Goal: Navigation & Orientation: Find specific page/section

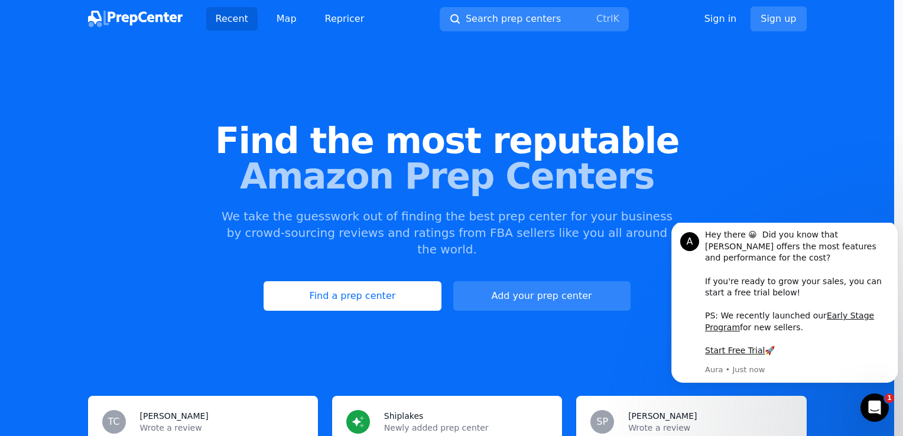
click at [364, 278] on div at bounding box center [451, 218] width 903 height 436
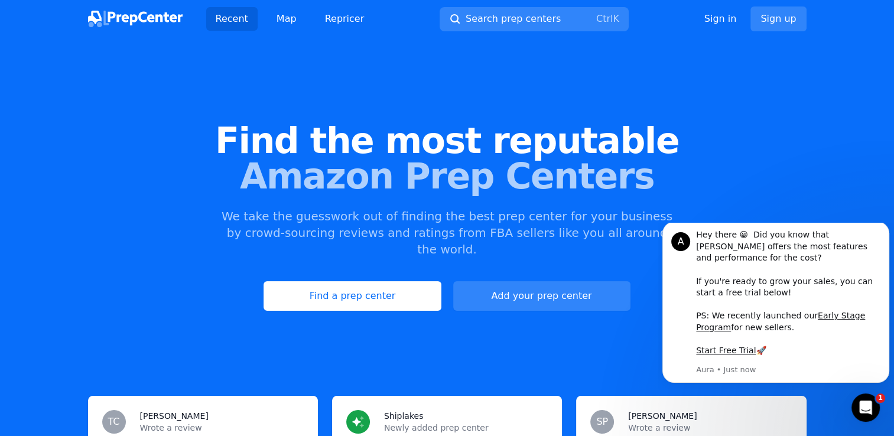
drag, startPoint x: 364, startPoint y: 278, endPoint x: 221, endPoint y: 249, distance: 145.8
click at [221, 249] on div "Find the most reputable Amazon Prep Centers We take the guesswork out of findin…" at bounding box center [447, 217] width 894 height 320
click at [878, 237] on div "A Hey there 😀 Did you know that [PERSON_NAME] offers the most features and perf…" at bounding box center [776, 302] width 227 height 161
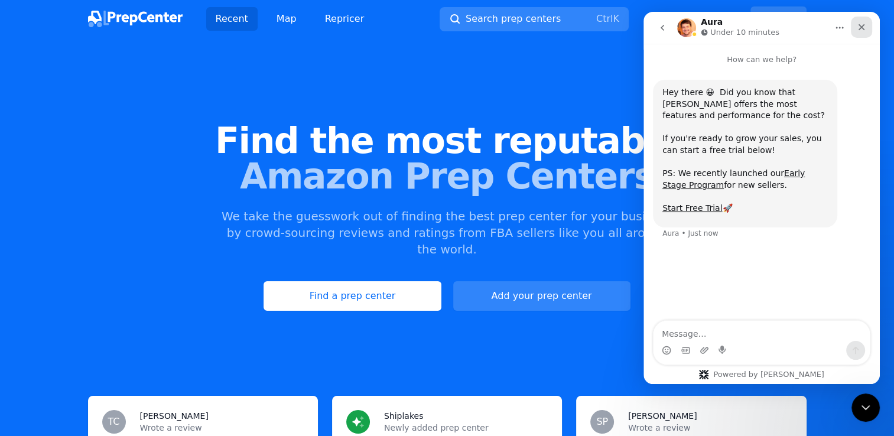
click at [859, 27] on icon "Close" at bounding box center [861, 26] width 9 height 9
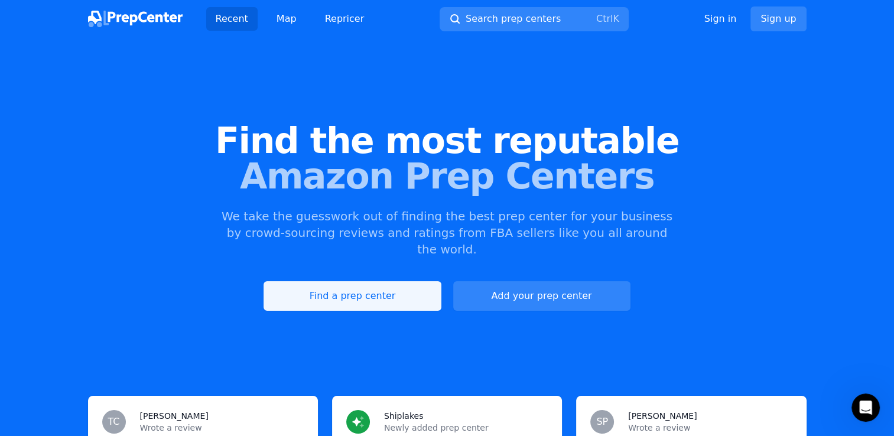
click at [369, 284] on link "Find a prep center" at bounding box center [352, 296] width 177 height 30
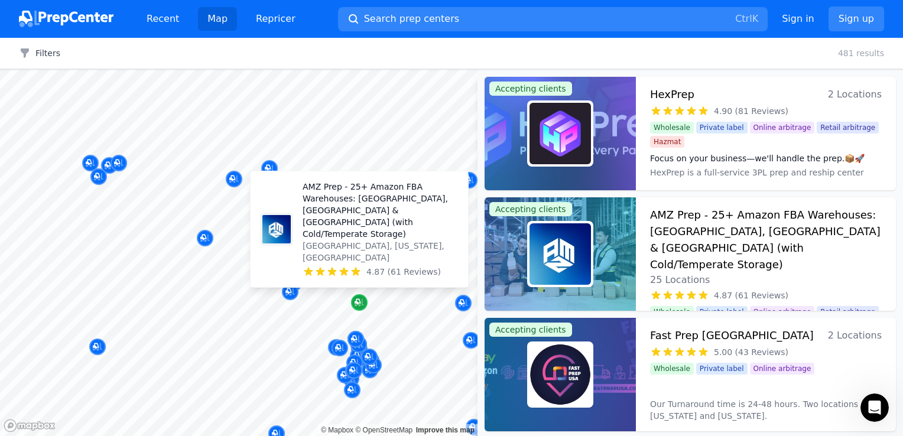
click at [359, 302] on icon "Map marker" at bounding box center [359, 303] width 9 height 12
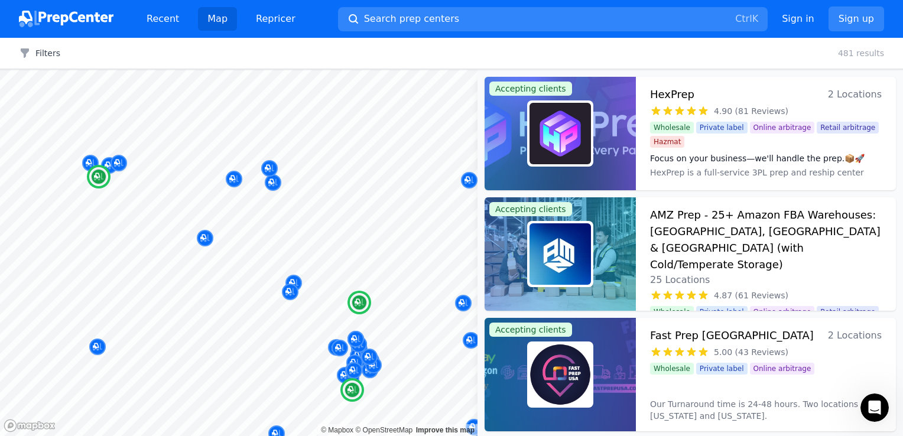
click at [671, 232] on h3 "AMZ Prep - 25+ Amazon FBA Warehouses: [GEOGRAPHIC_DATA], [GEOGRAPHIC_DATA] & [G…" at bounding box center [766, 240] width 232 height 66
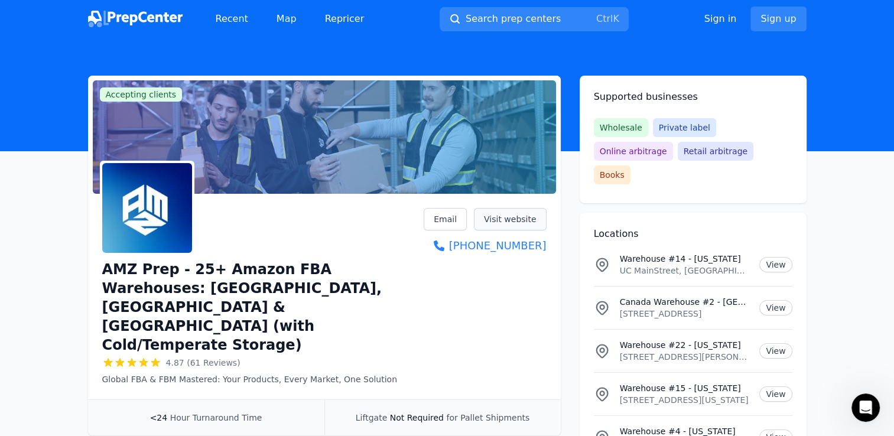
click at [522, 220] on link "Visit website" at bounding box center [510, 219] width 73 height 22
